Goal: Book appointment/travel/reservation

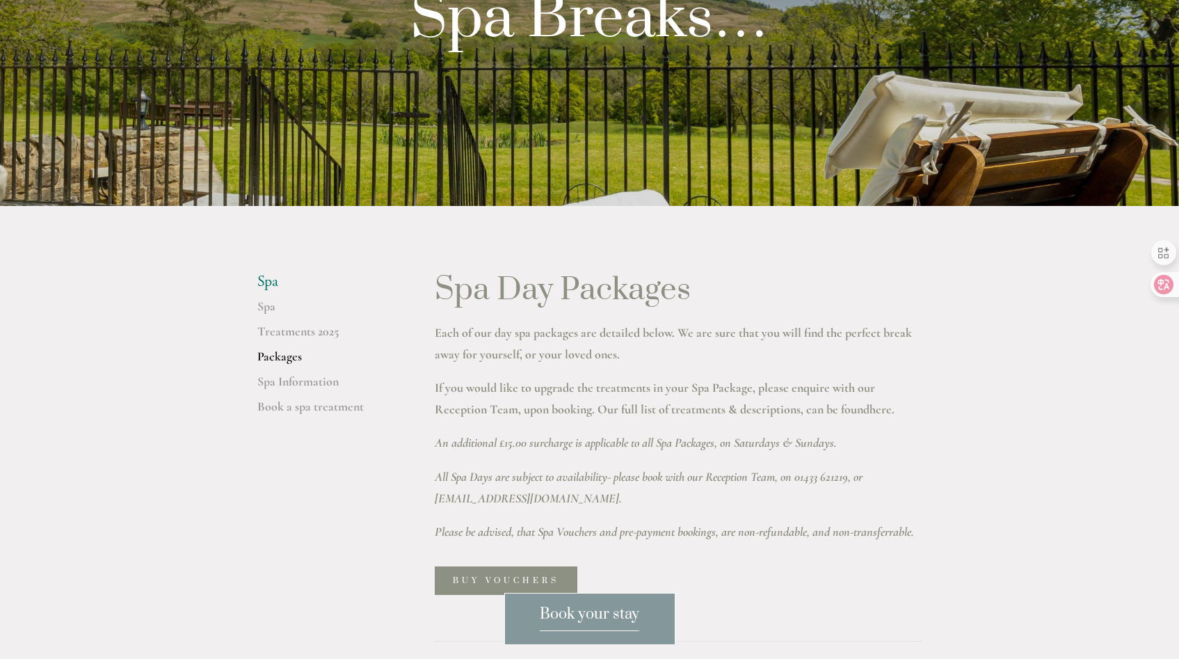
scroll to position [227, 0]
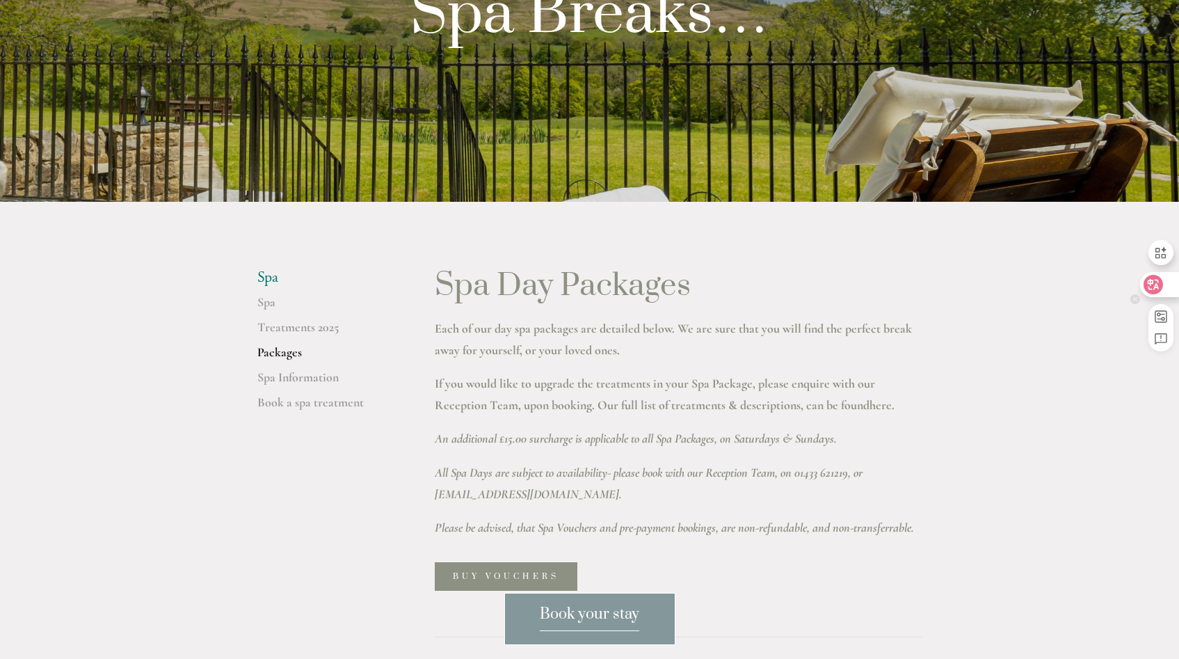
click at [1166, 283] on div at bounding box center [1159, 284] width 38 height 25
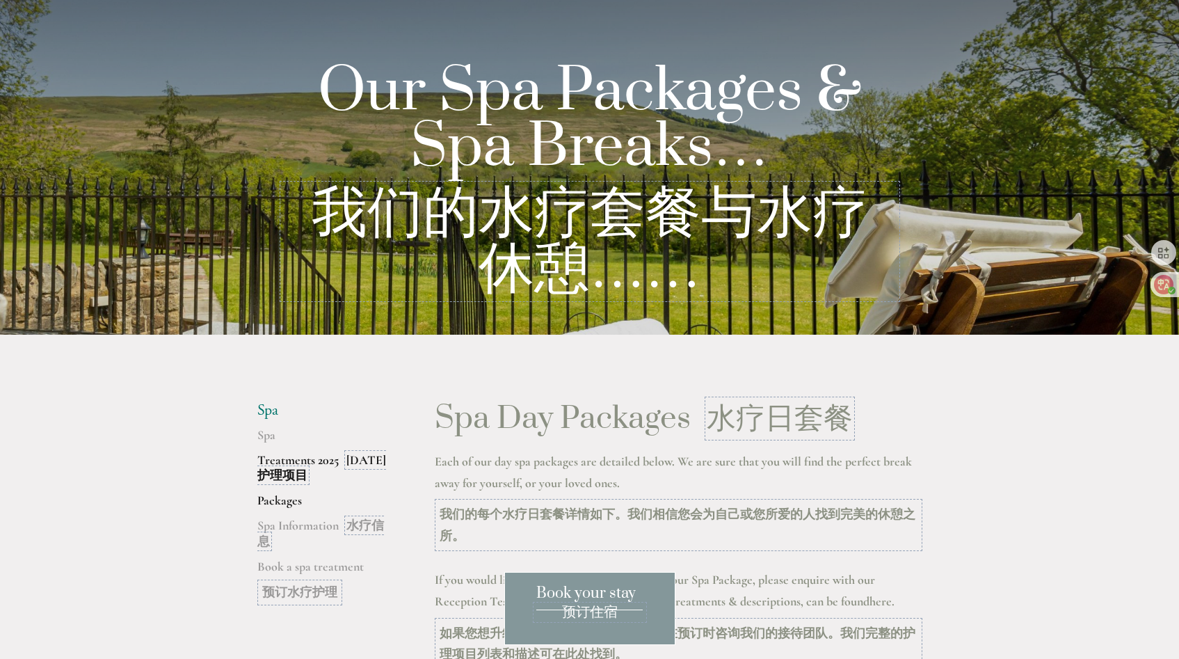
scroll to position [0, 0]
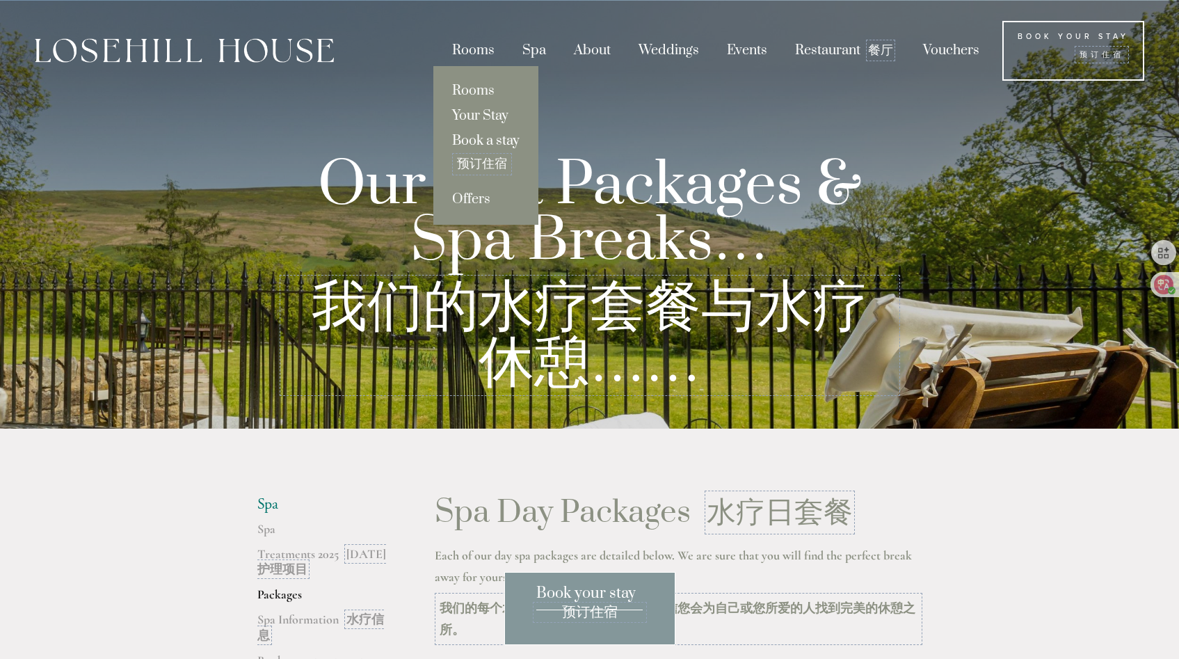
click at [479, 143] on link "Book a stay 预订住宿" at bounding box center [485, 158] width 105 height 58
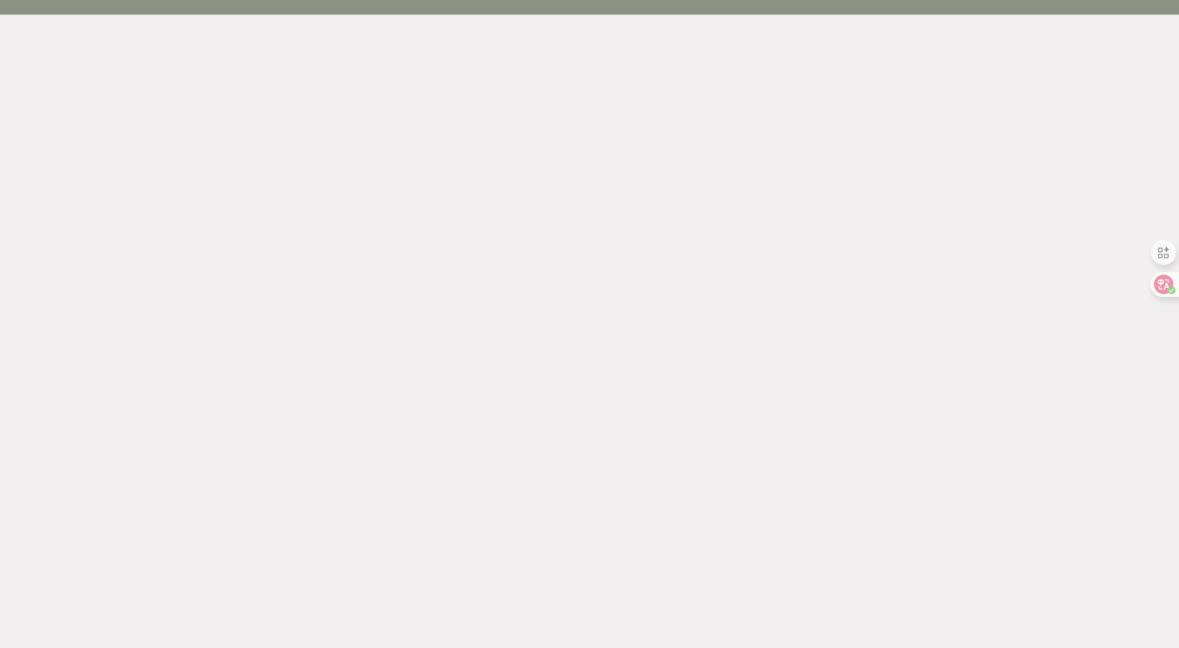
scroll to position [102, 0]
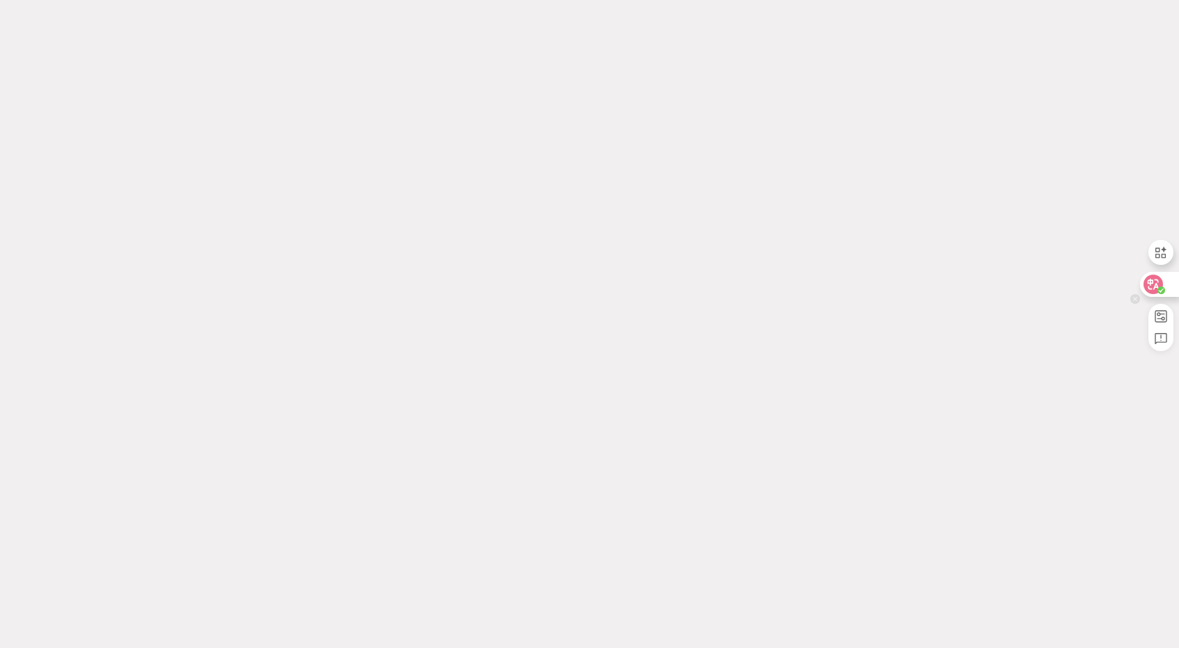
click at [1163, 290] on circle at bounding box center [1161, 291] width 8 height 8
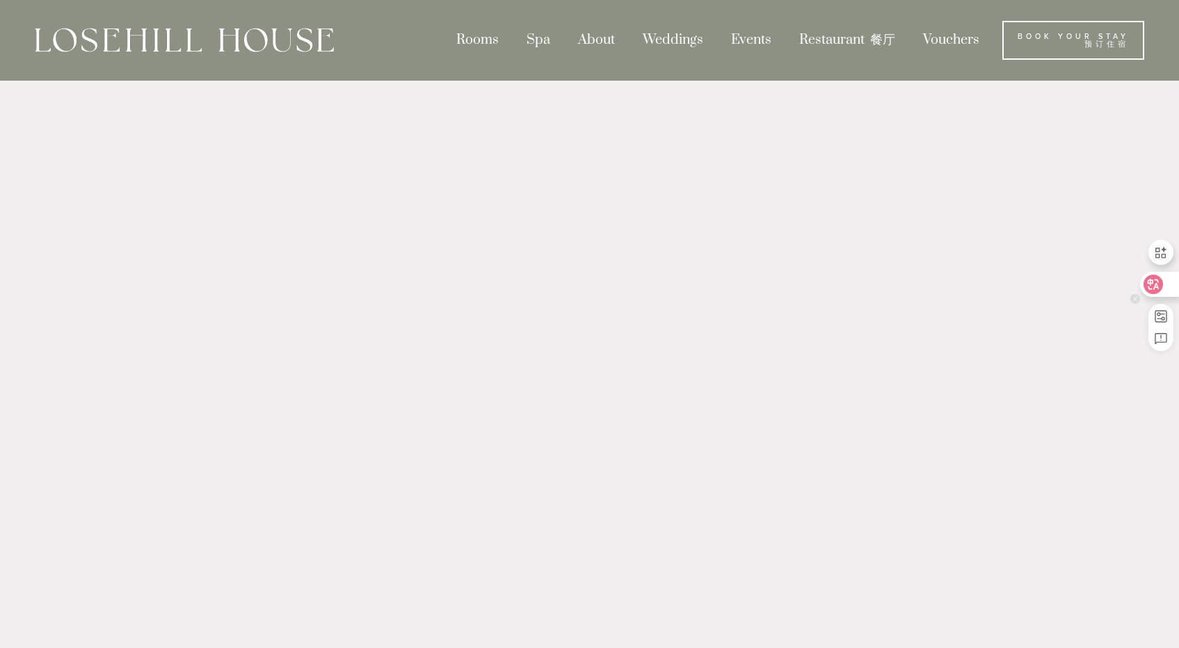
click at [1146, 289] on icon at bounding box center [1153, 284] width 14 height 14
